Goal: Book appointment/travel/reservation

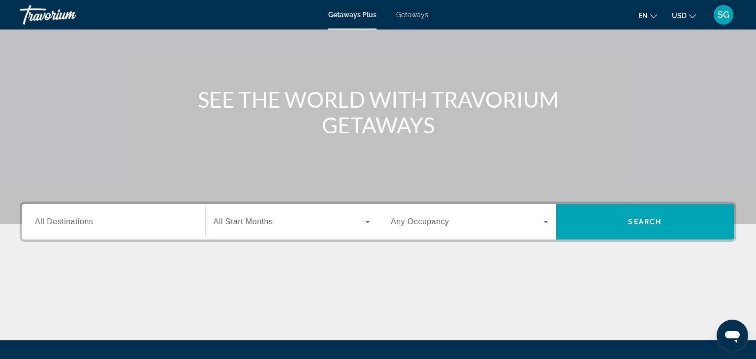
scroll to position [63, 0]
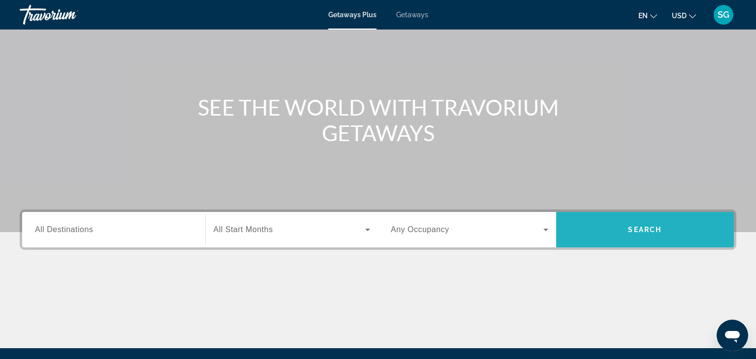
click at [652, 230] on span "Search" at bounding box center [644, 230] width 33 height 8
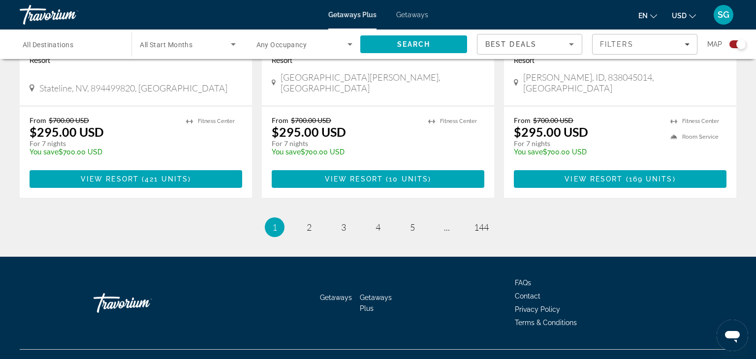
scroll to position [1552, 0]
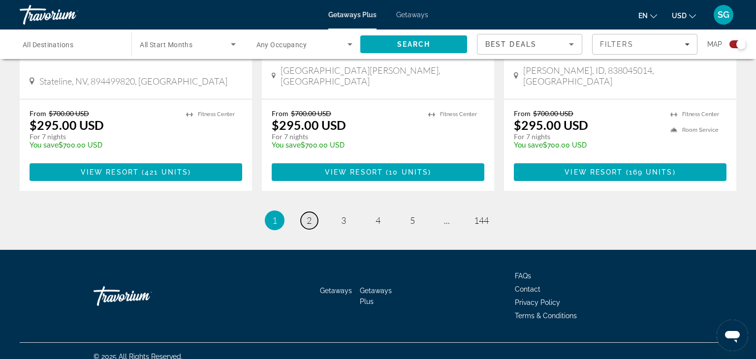
click at [316, 212] on link "page 2" at bounding box center [309, 220] width 17 height 17
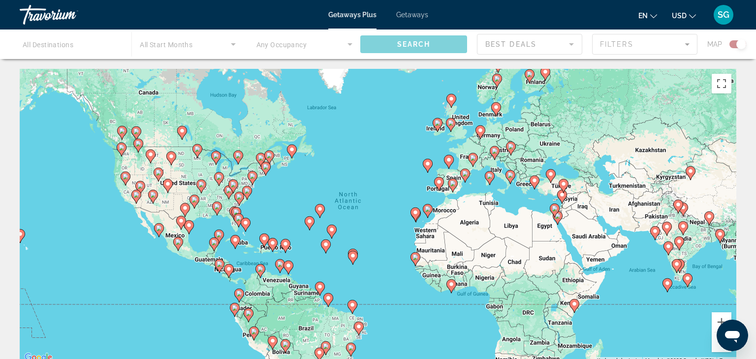
click at [462, 128] on div "To activate drag with keyboard, press Alt + Enter. Once in keyboard drag state,…" at bounding box center [378, 216] width 716 height 295
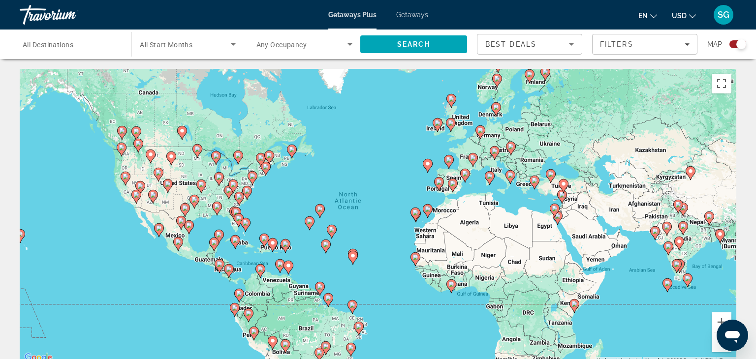
click at [454, 125] on div "To activate drag with keyboard, press Alt + Enter. Once in keyboard drag state,…" at bounding box center [378, 216] width 716 height 295
type input "**********"
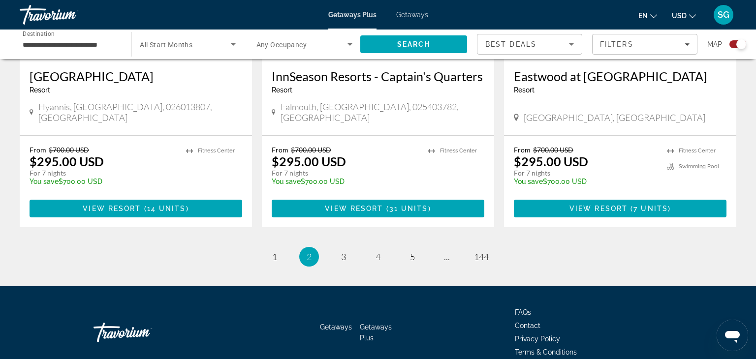
scroll to position [1567, 0]
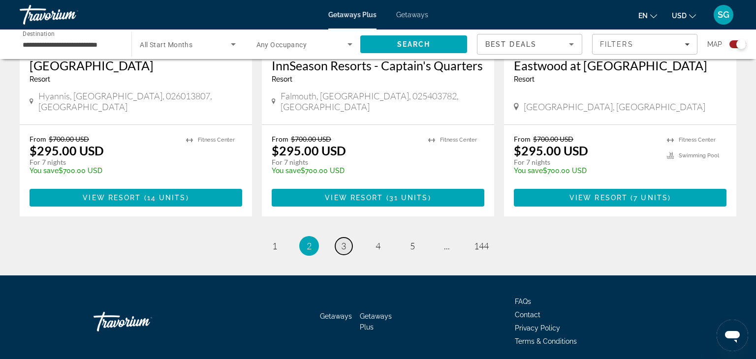
click at [343, 241] on span "3" at bounding box center [343, 246] width 5 height 11
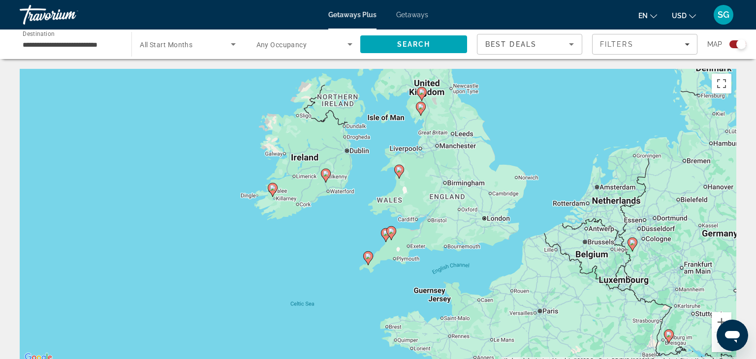
click at [489, 222] on div "To activate drag with keyboard, press Alt + Enter. Once in keyboard drag state,…" at bounding box center [378, 216] width 716 height 295
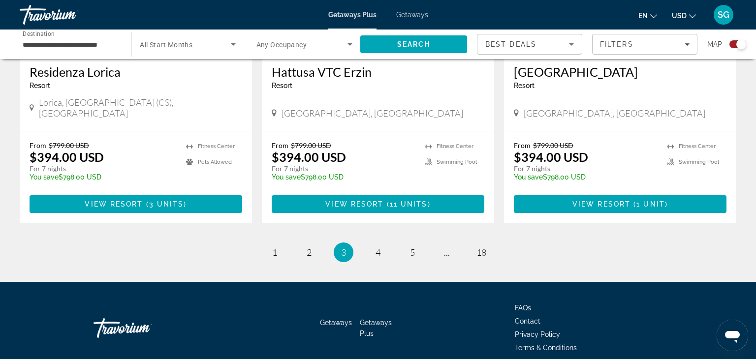
scroll to position [1567, 0]
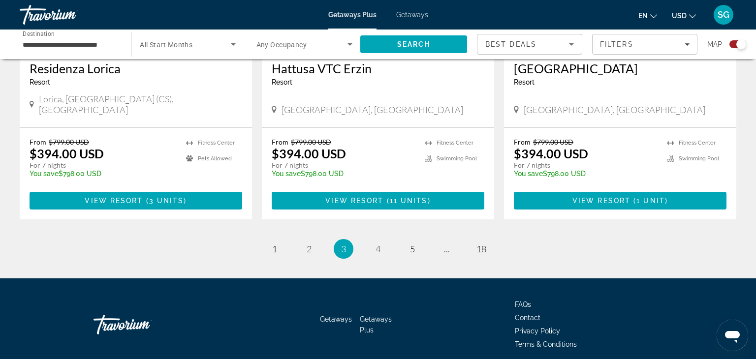
click at [372, 239] on li "page 4" at bounding box center [378, 249] width 20 height 20
click at [371, 241] on link "page 4" at bounding box center [378, 249] width 17 height 17
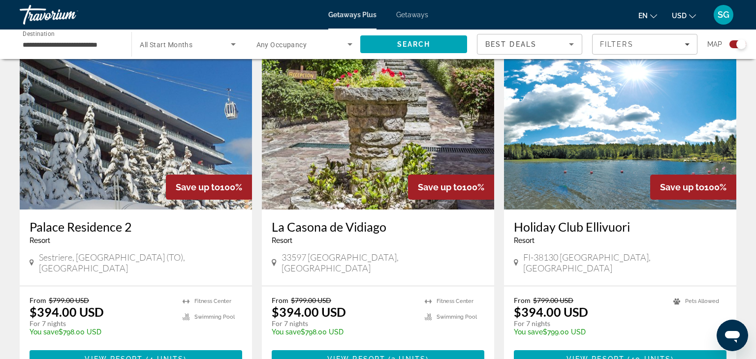
scroll to position [681, 0]
click at [697, 200] on img "Main content" at bounding box center [620, 130] width 232 height 157
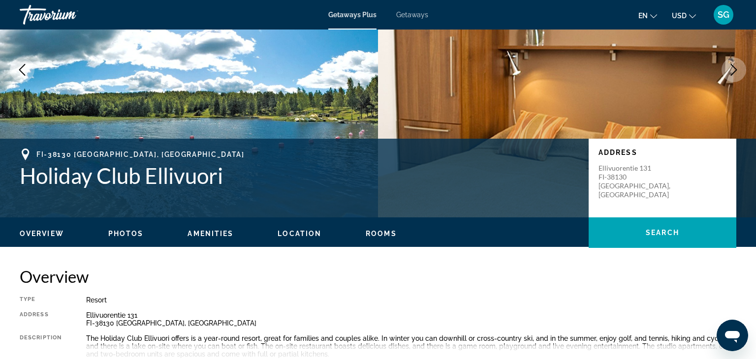
scroll to position [96, 0]
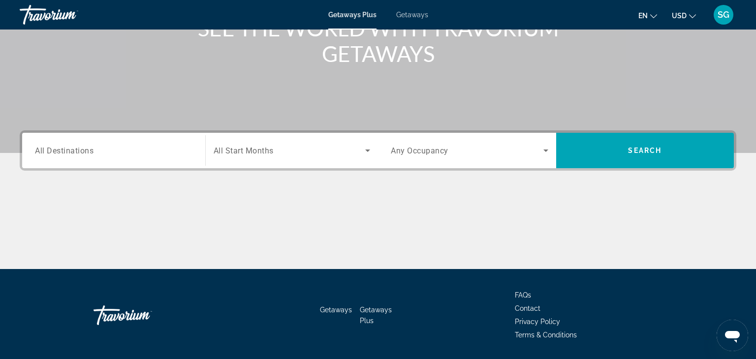
scroll to position [152, 0]
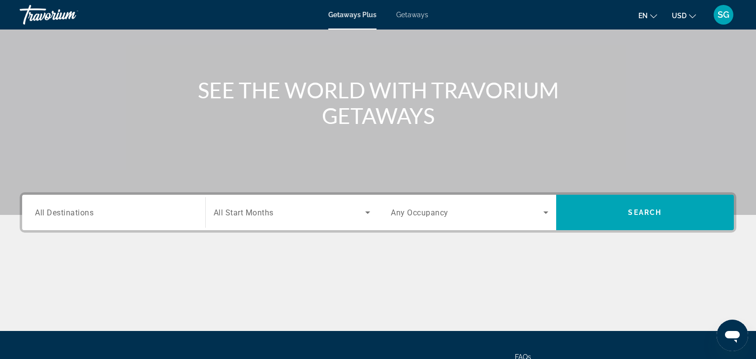
scroll to position [79, 0]
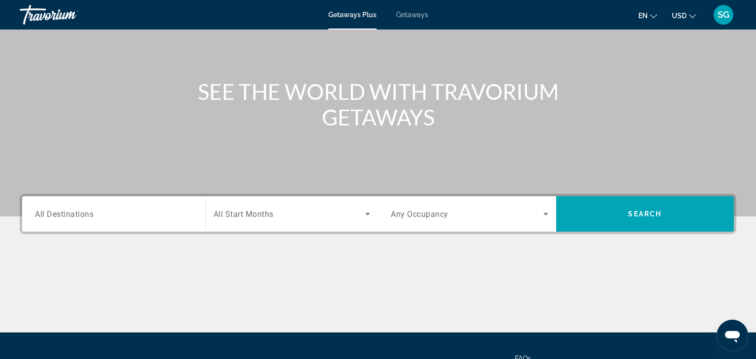
click at [81, 215] on span "All Destinations" at bounding box center [64, 213] width 59 height 9
click at [81, 215] on input "Destination All Destinations" at bounding box center [113, 215] width 157 height 12
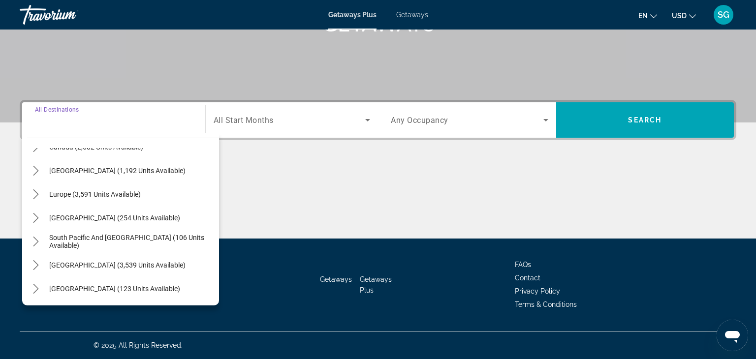
scroll to position [88, 0]
click at [95, 197] on span "Europe (3,591 units available)" at bounding box center [95, 195] width 92 height 8
type input "**********"
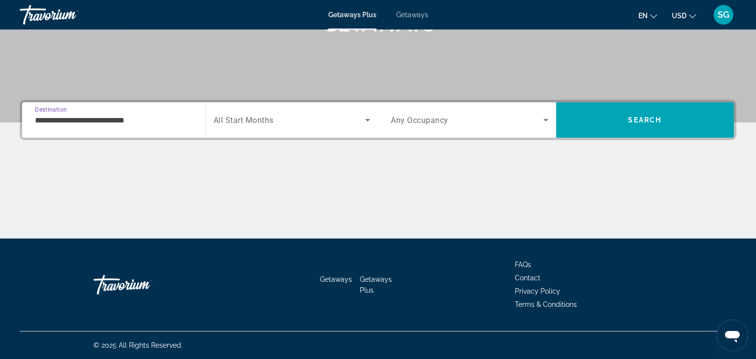
click at [470, 122] on span "Search widget" at bounding box center [467, 120] width 153 height 12
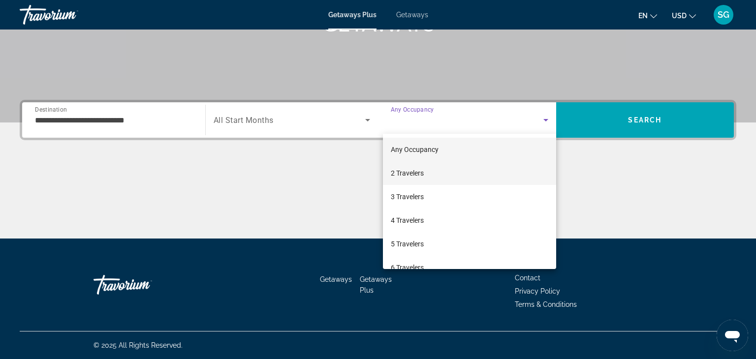
click at [411, 175] on span "2 Travelers" at bounding box center [407, 173] width 33 height 12
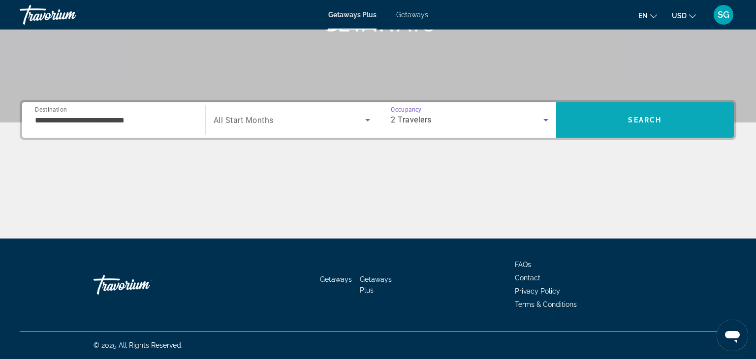
click at [651, 123] on span "Search" at bounding box center [644, 120] width 33 height 8
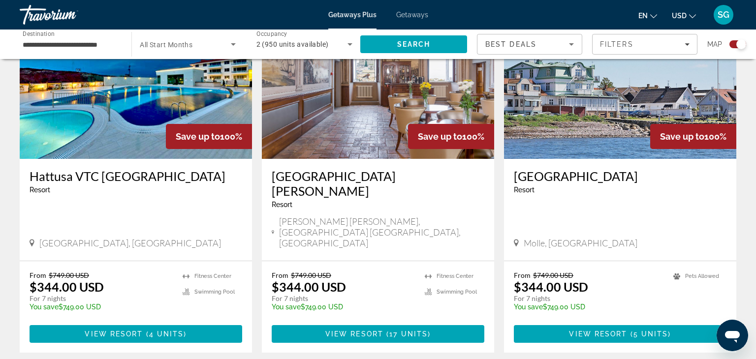
scroll to position [1552, 0]
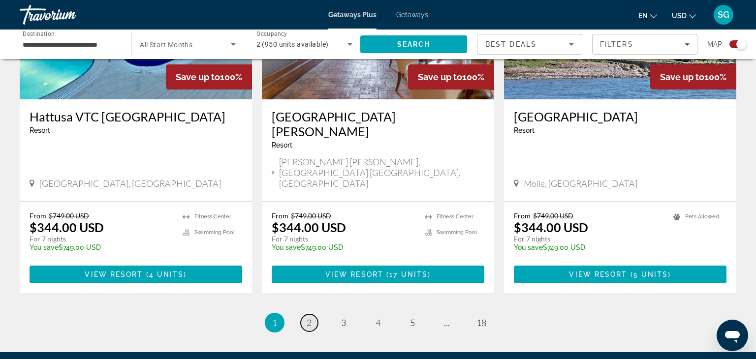
click at [311, 317] on span "2" at bounding box center [309, 322] width 5 height 11
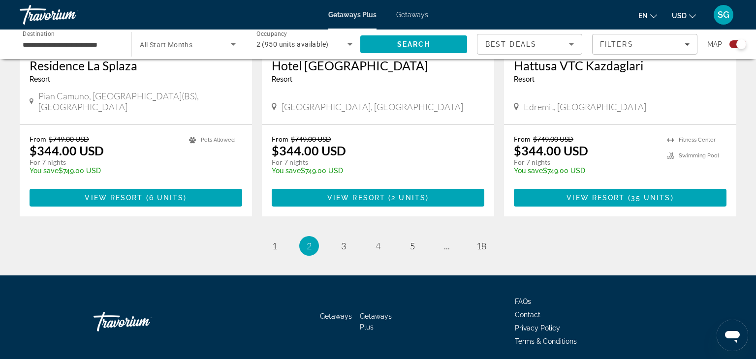
scroll to position [1537, 0]
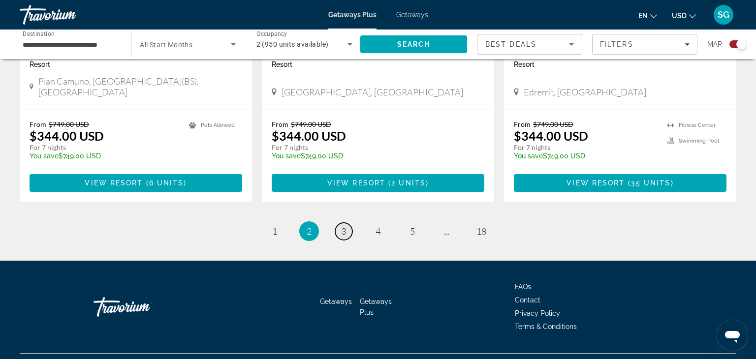
click at [343, 226] on span "3" at bounding box center [343, 231] width 5 height 11
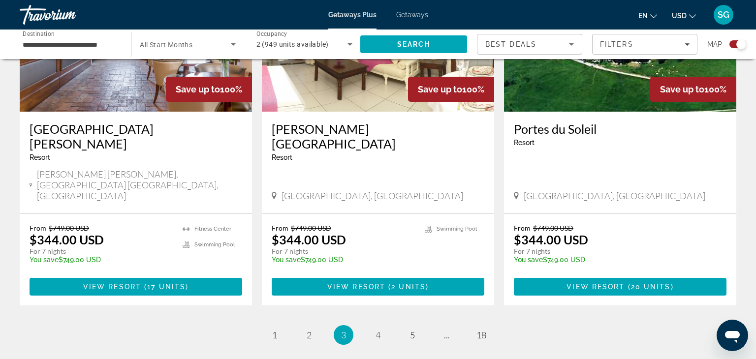
scroll to position [1537, 0]
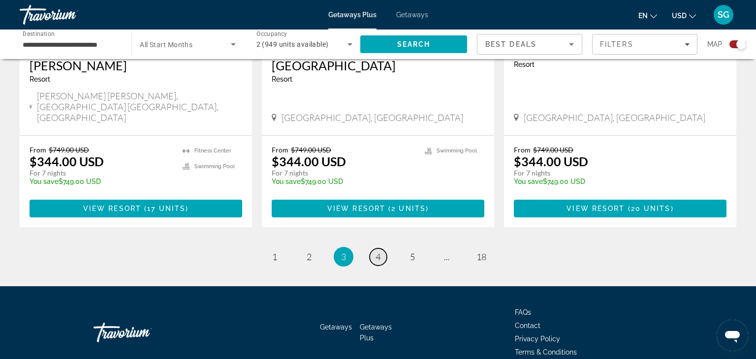
click at [382, 248] on link "page 4" at bounding box center [378, 256] width 17 height 17
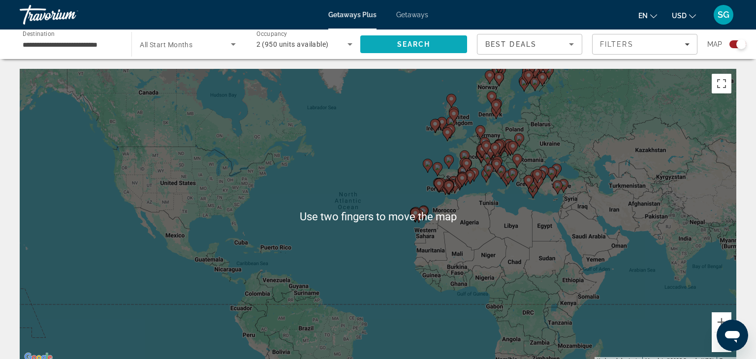
click at [418, 46] on span "Search" at bounding box center [413, 44] width 33 height 8
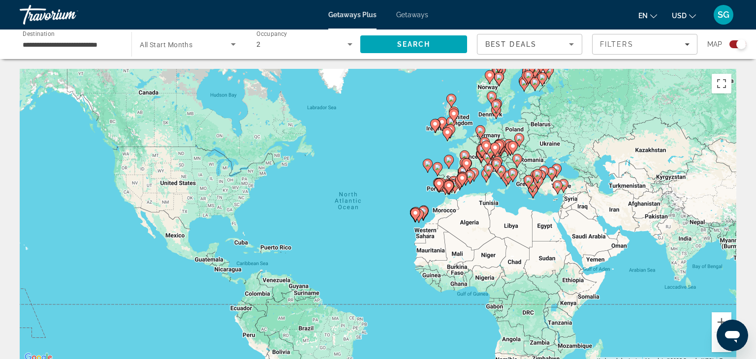
click at [193, 48] on span "Search widget" at bounding box center [185, 44] width 91 height 12
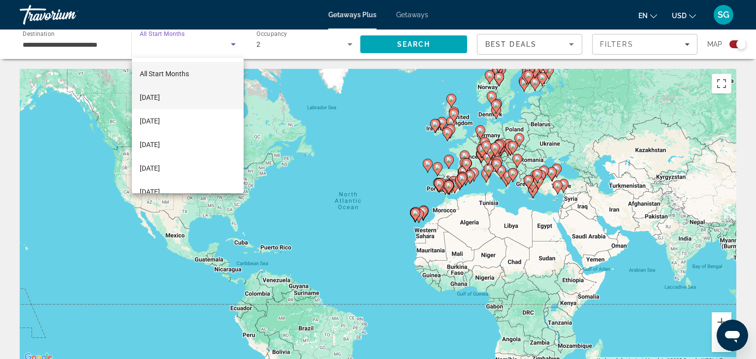
click at [160, 102] on span "[DATE]" at bounding box center [150, 98] width 20 height 12
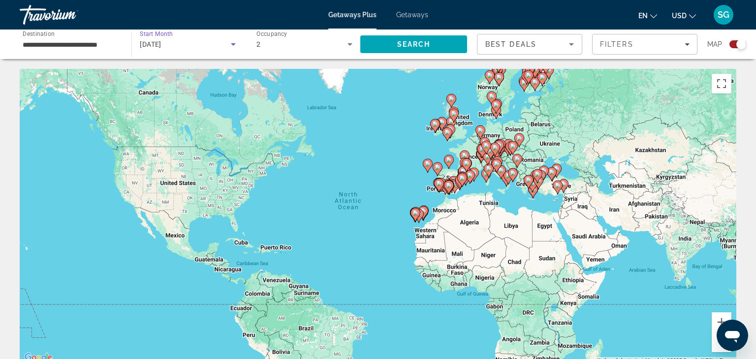
click at [94, 49] on input "**********" at bounding box center [71, 45] width 96 height 12
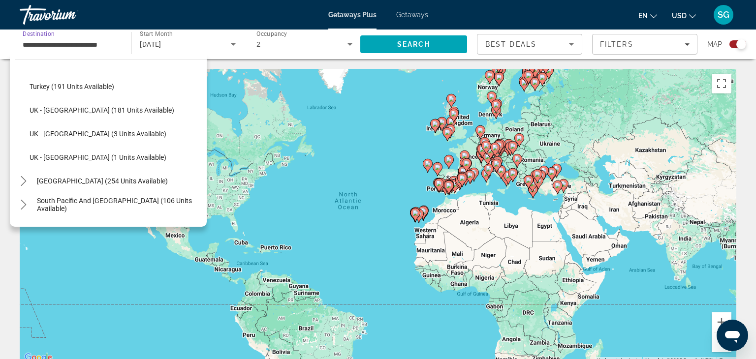
scroll to position [543, 0]
click at [73, 111] on span "UK - [GEOGRAPHIC_DATA] (181 units available)" at bounding box center [102, 110] width 145 height 8
type input "**********"
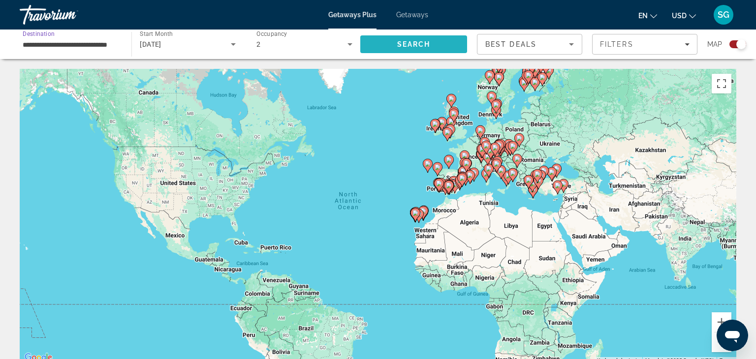
click at [418, 40] on span "Search" at bounding box center [413, 44] width 33 height 8
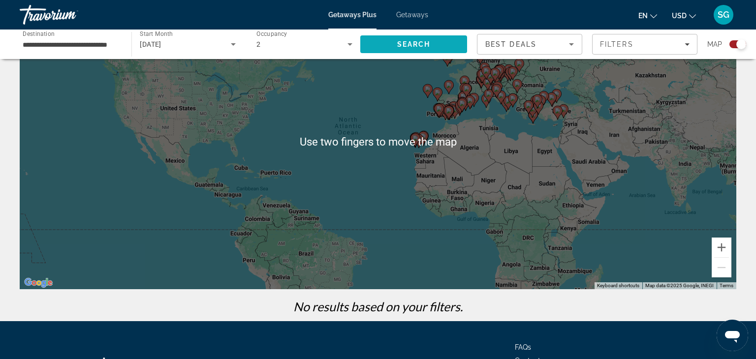
scroll to position [157, 0]
